Goal: Transaction & Acquisition: Purchase product/service

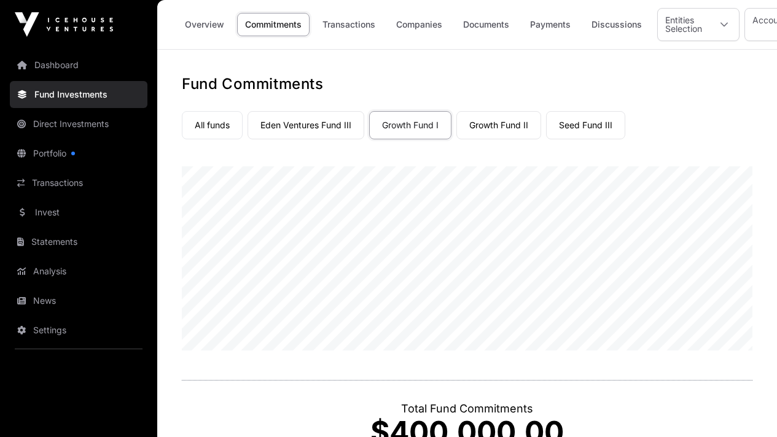
click at [219, 133] on link "All funds" at bounding box center [212, 125] width 61 height 28
click at [282, 123] on link "Eden Ventures Fund III" at bounding box center [305, 125] width 117 height 28
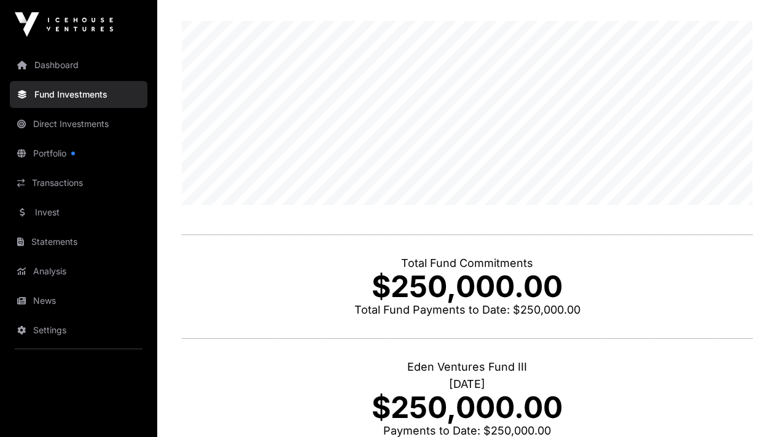
scroll to position [78, 0]
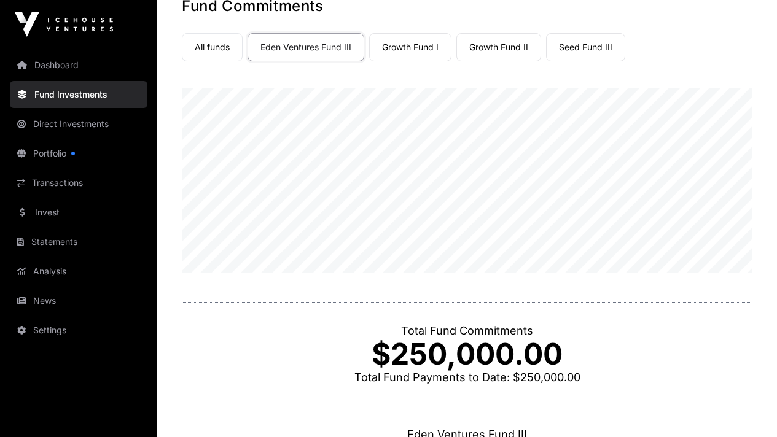
click at [90, 130] on link "Direct Investments" at bounding box center [79, 124] width 138 height 27
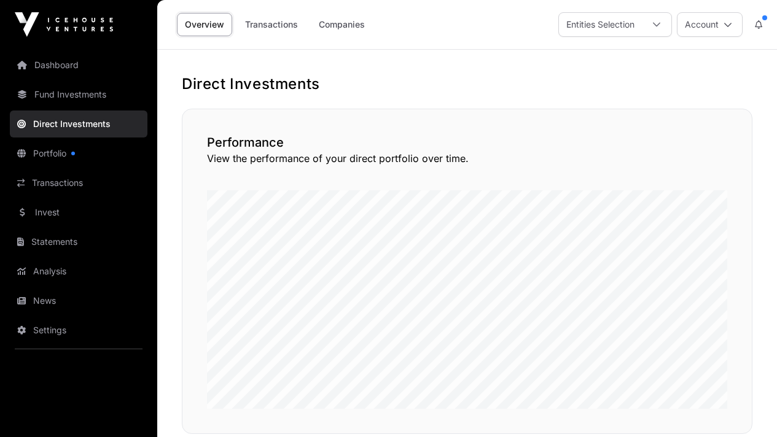
click at [58, 157] on link "Portfolio" at bounding box center [79, 153] width 138 height 27
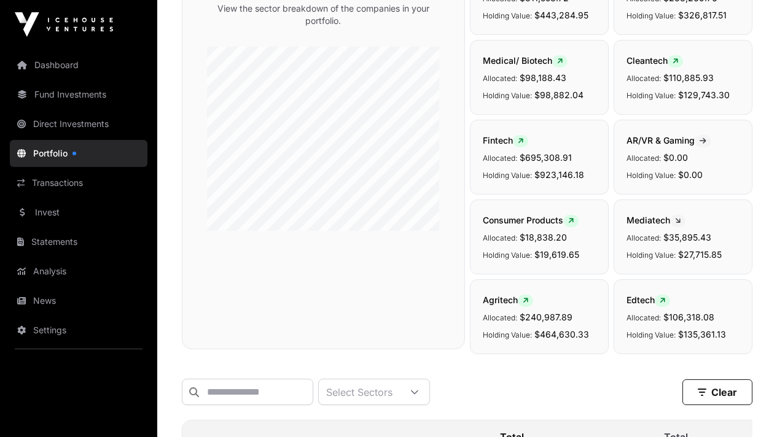
scroll to position [150, 0]
click at [86, 126] on link "Direct Investments" at bounding box center [79, 124] width 138 height 27
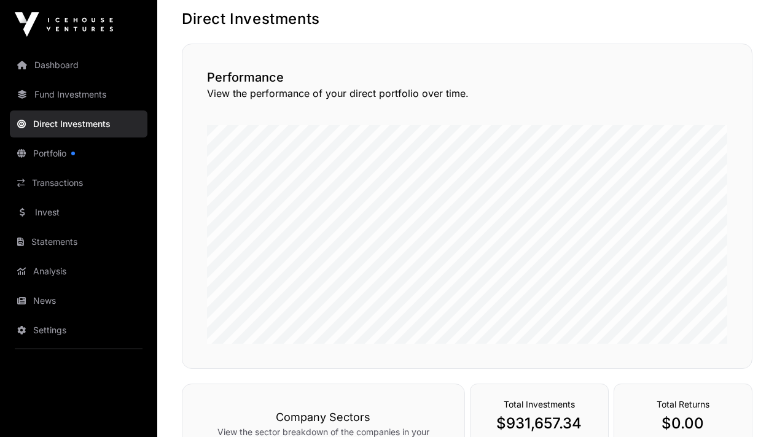
scroll to position [17, 0]
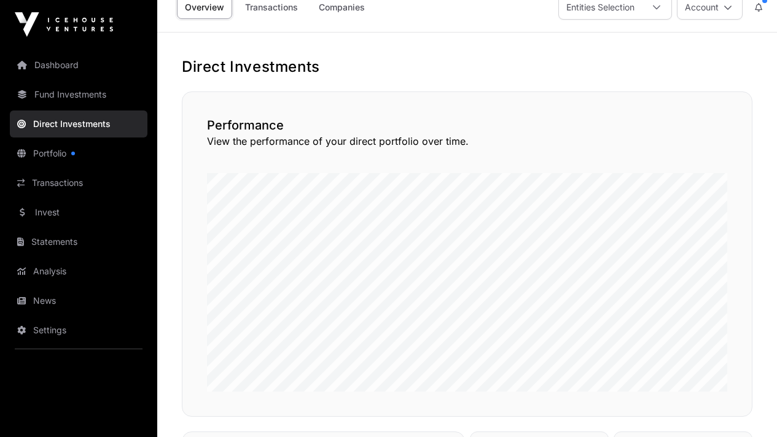
click at [346, 10] on link "Companies" at bounding box center [342, 7] width 62 height 23
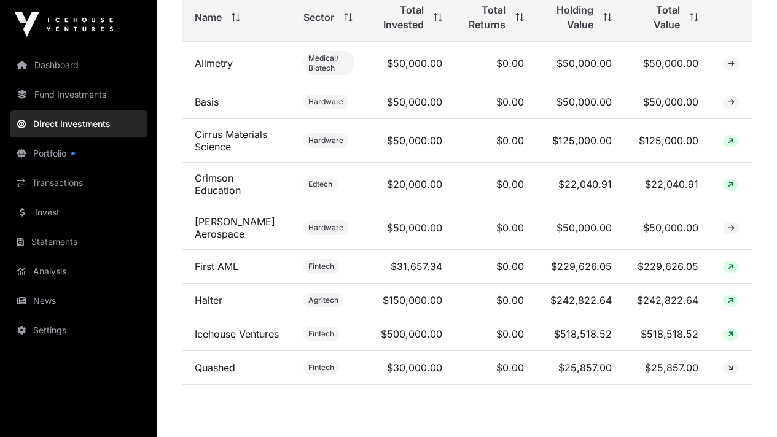
scroll to position [485, 0]
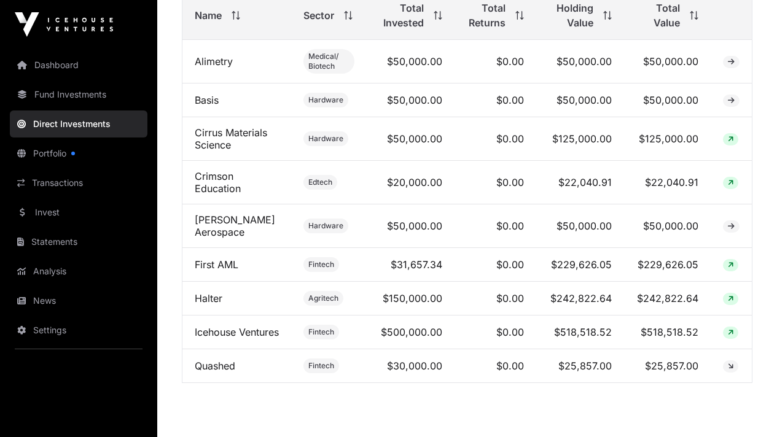
click at [231, 338] on link "Icehouse Ventures" at bounding box center [237, 332] width 84 height 12
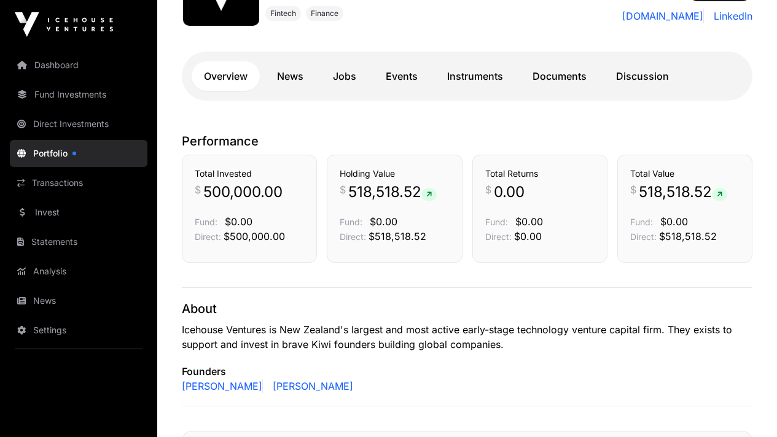
scroll to position [149, 0]
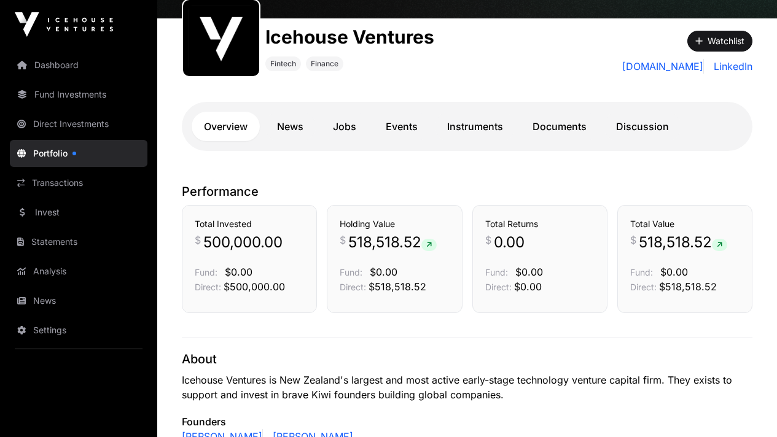
click at [280, 120] on link "News" at bounding box center [290, 126] width 51 height 29
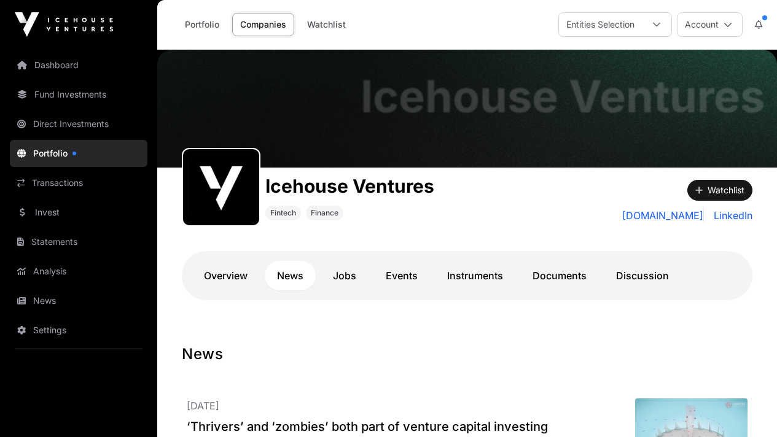
click at [353, 278] on link "Jobs" at bounding box center [345, 275] width 48 height 29
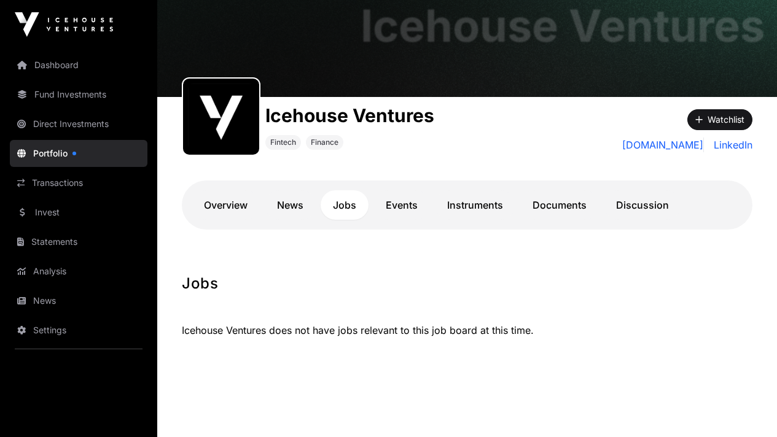
scroll to position [69, 0]
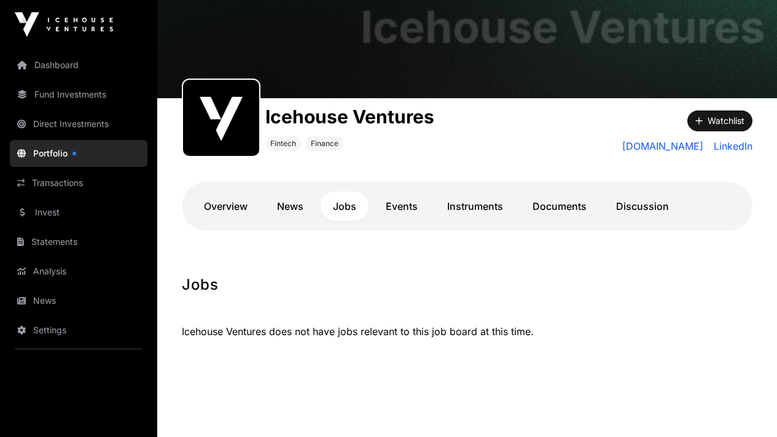
click at [228, 209] on link "Overview" at bounding box center [226, 206] width 68 height 29
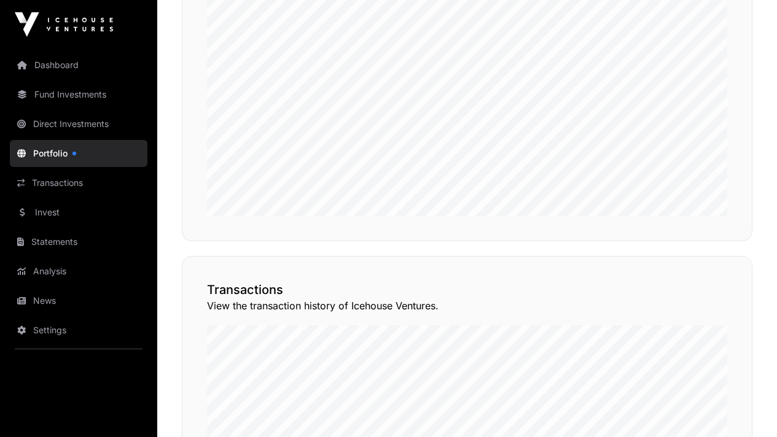
scroll to position [414, 0]
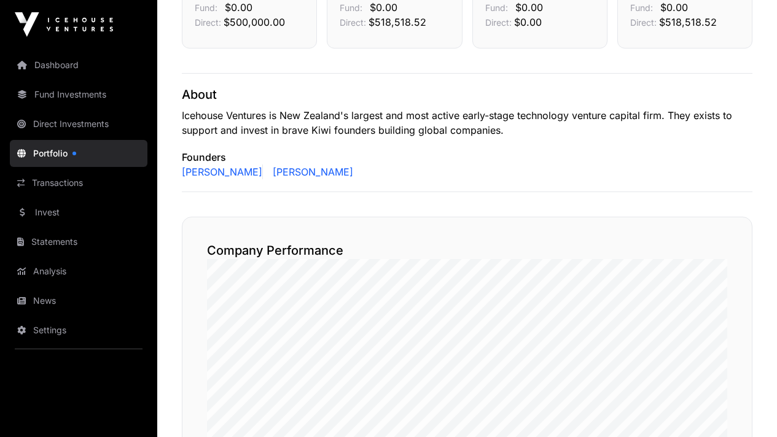
drag, startPoint x: 69, startPoint y: 184, endPoint x: 87, endPoint y: 188, distance: 17.7
click at [69, 184] on link "Transactions" at bounding box center [79, 182] width 138 height 27
click at [75, 182] on link "Transactions" at bounding box center [79, 182] width 138 height 27
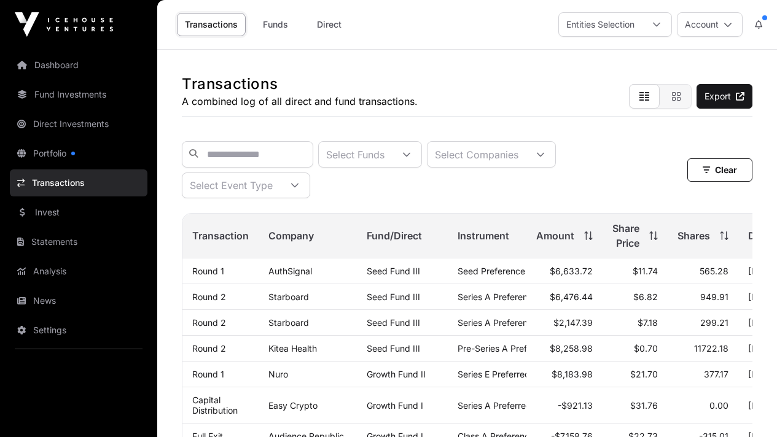
click at [337, 23] on link "Direct" at bounding box center [329, 24] width 49 height 23
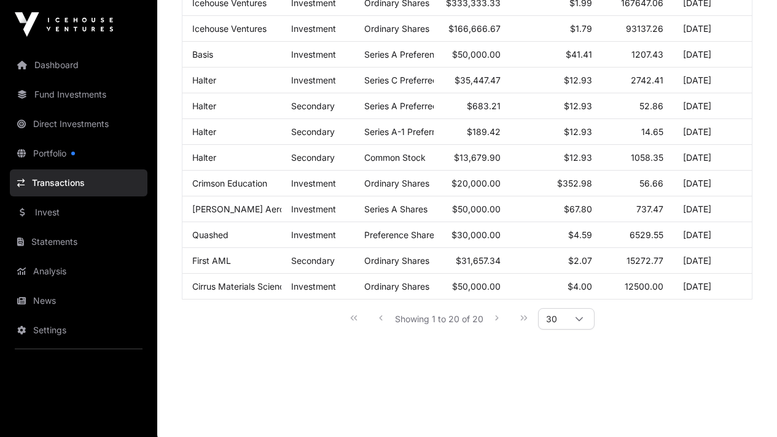
scroll to position [440, 0]
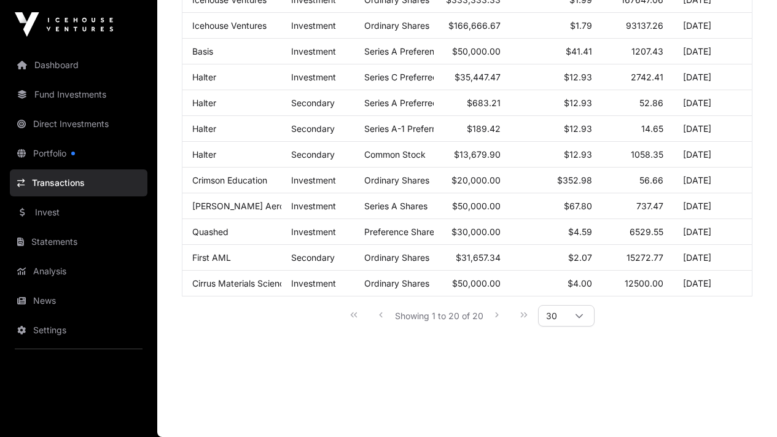
click at [44, 214] on link "Invest" at bounding box center [79, 212] width 138 height 27
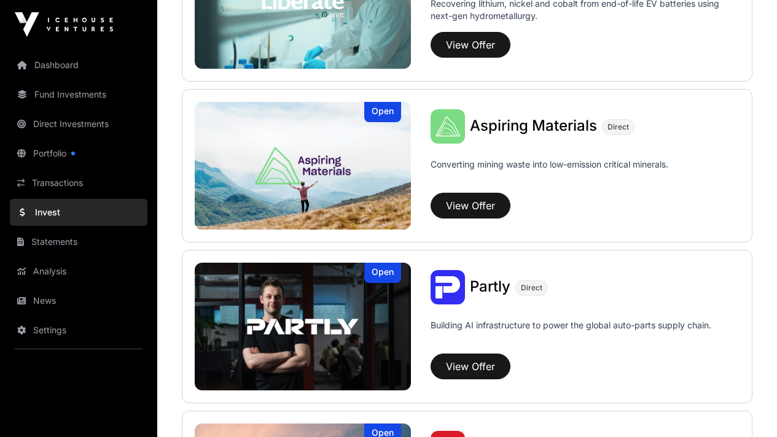
scroll to position [1035, 0]
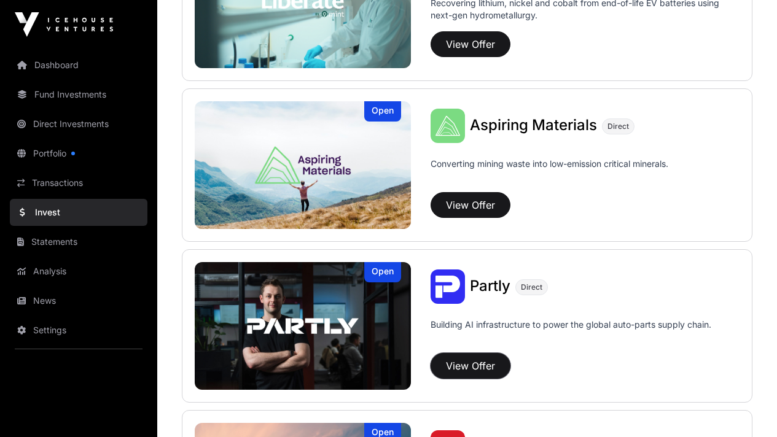
click at [467, 372] on button "View Offer" at bounding box center [470, 366] width 80 height 26
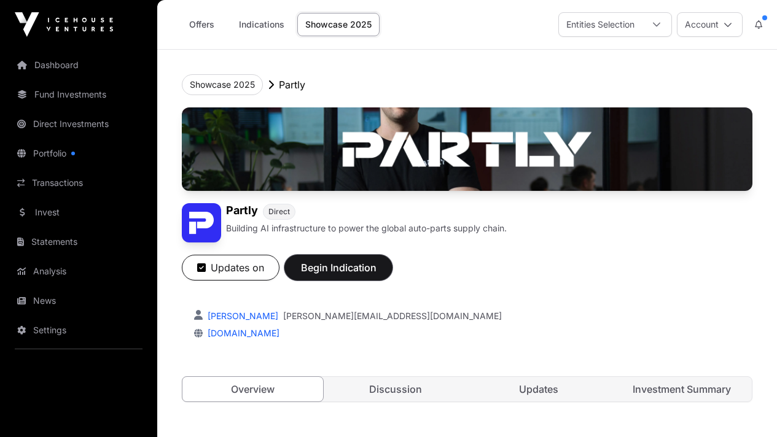
click at [377, 275] on span "Begin Indication" at bounding box center [338, 267] width 77 height 15
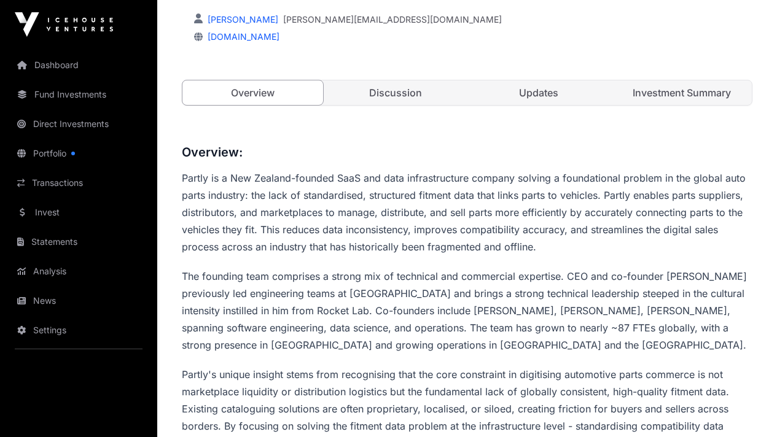
scroll to position [295, 0]
click at [213, 43] on link "[DOMAIN_NAME]" at bounding box center [241, 38] width 77 height 10
